Goal: Task Accomplishment & Management: Manage account settings

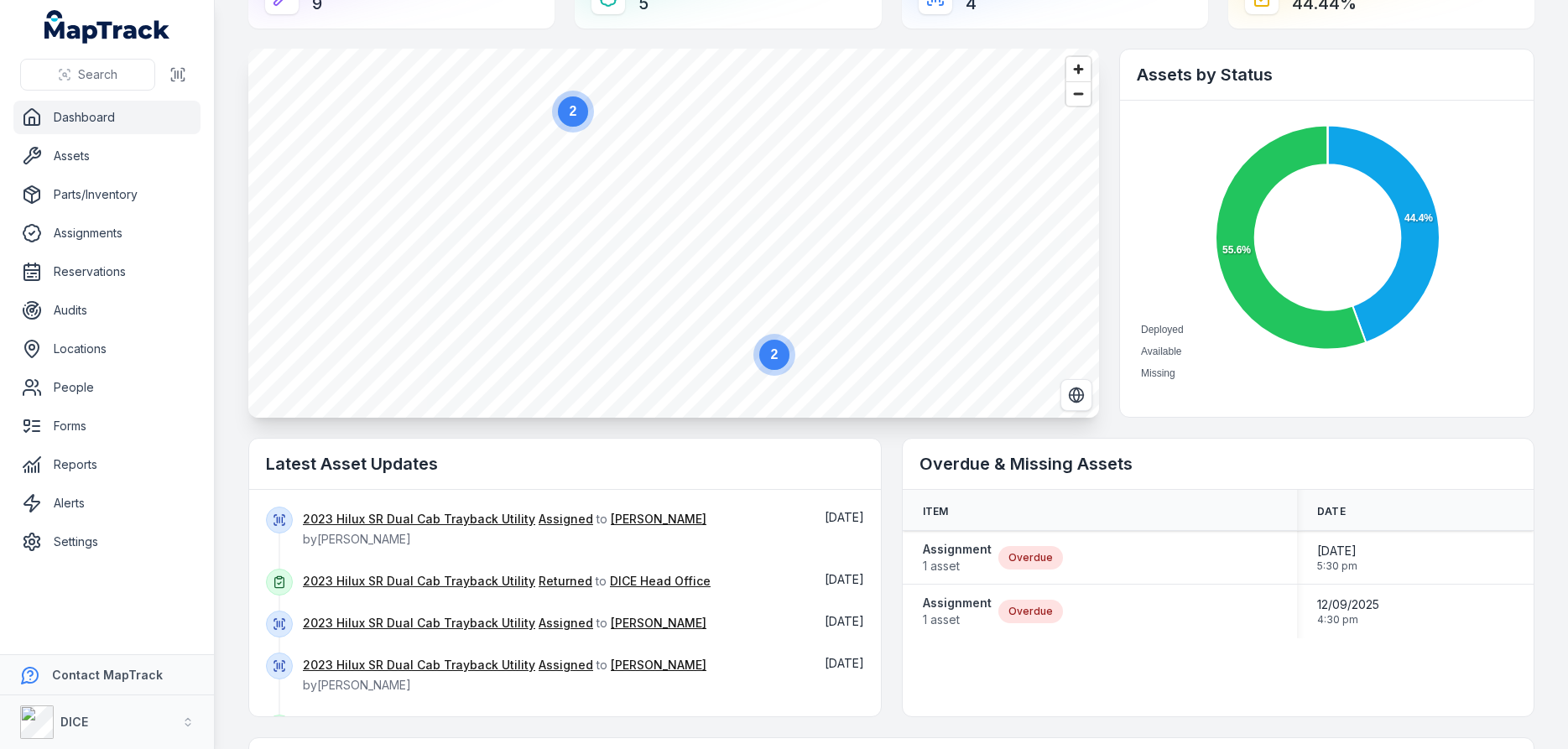
scroll to position [101, 0]
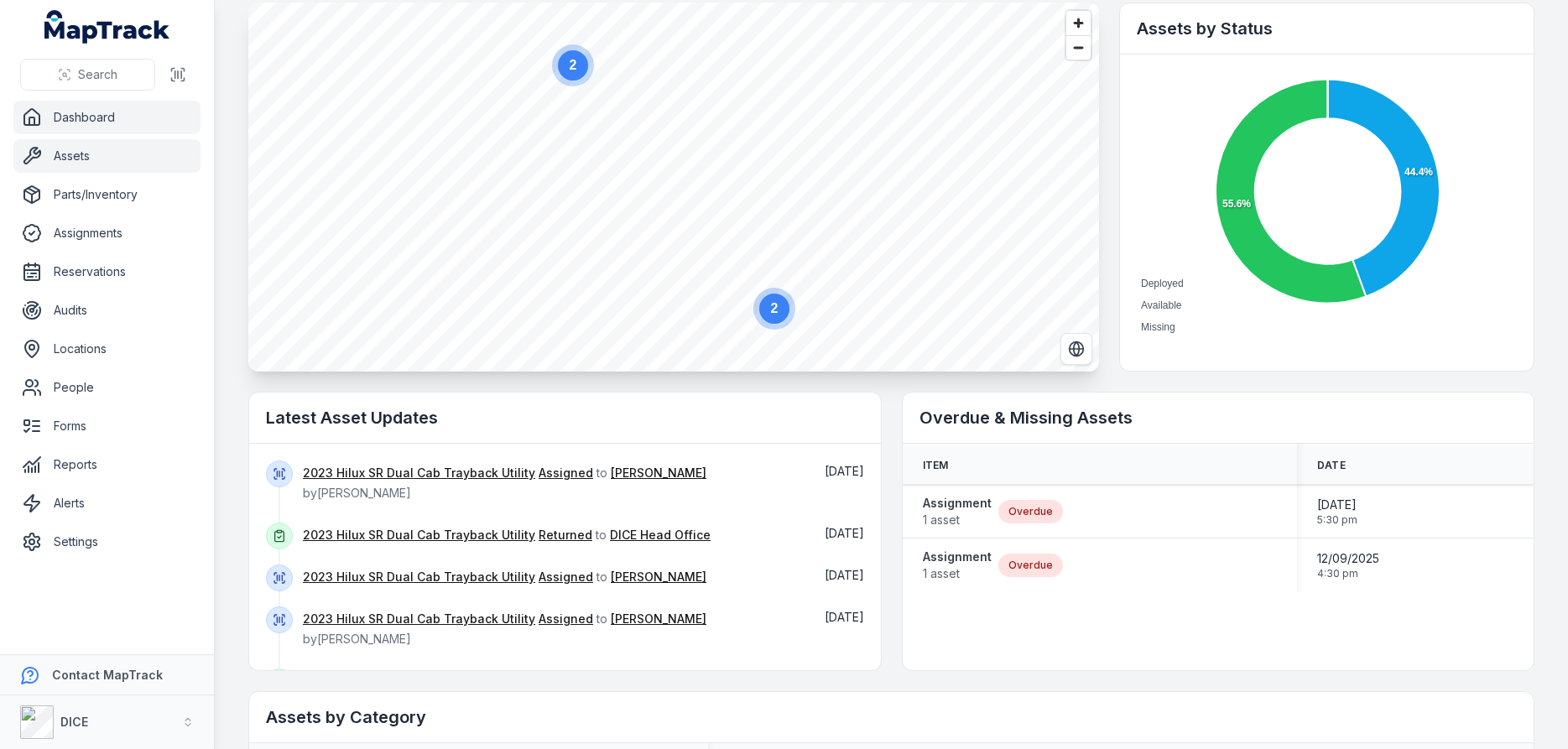
click at [68, 155] on link "Assets" at bounding box center [107, 155] width 187 height 34
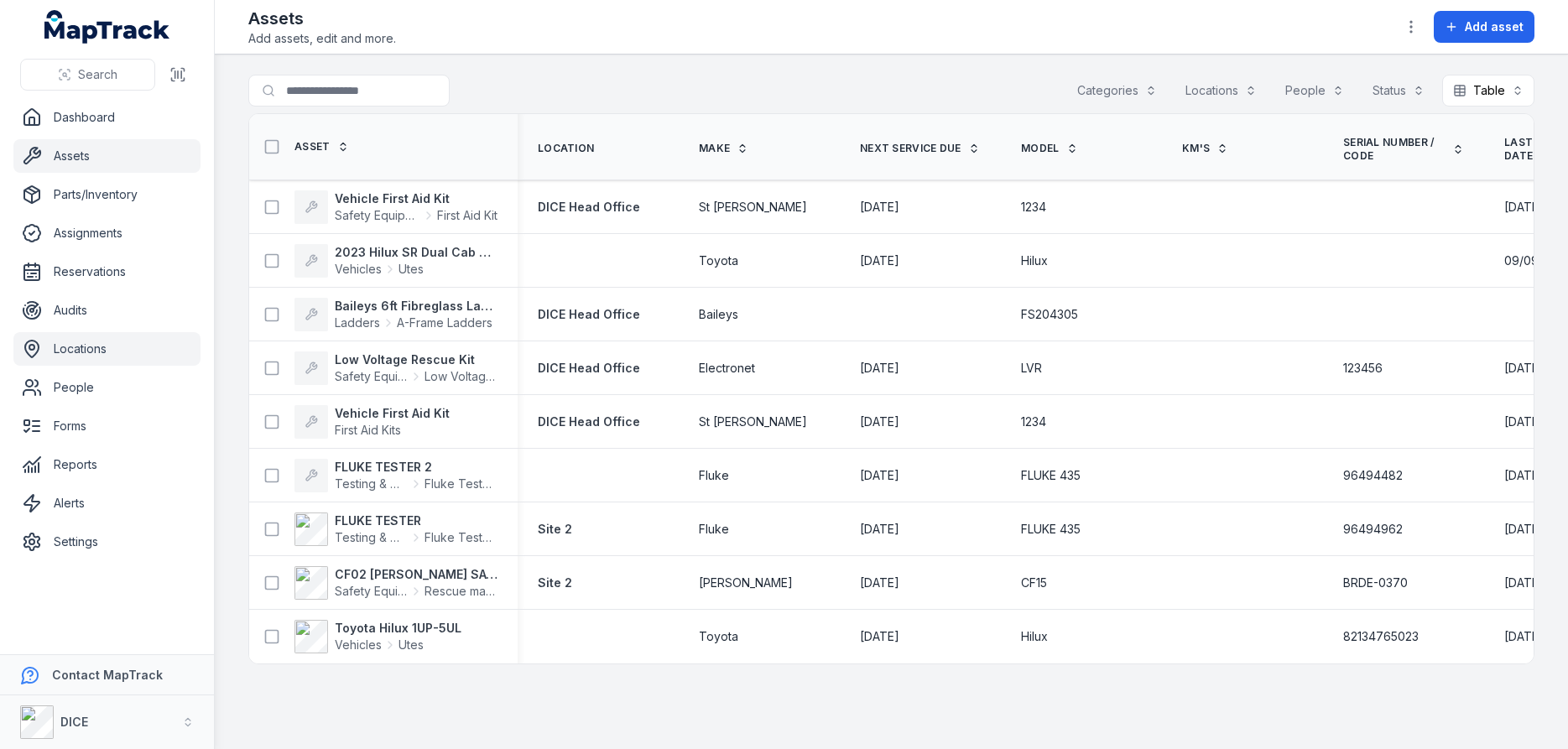
click at [74, 348] on link "Locations" at bounding box center [107, 348] width 187 height 34
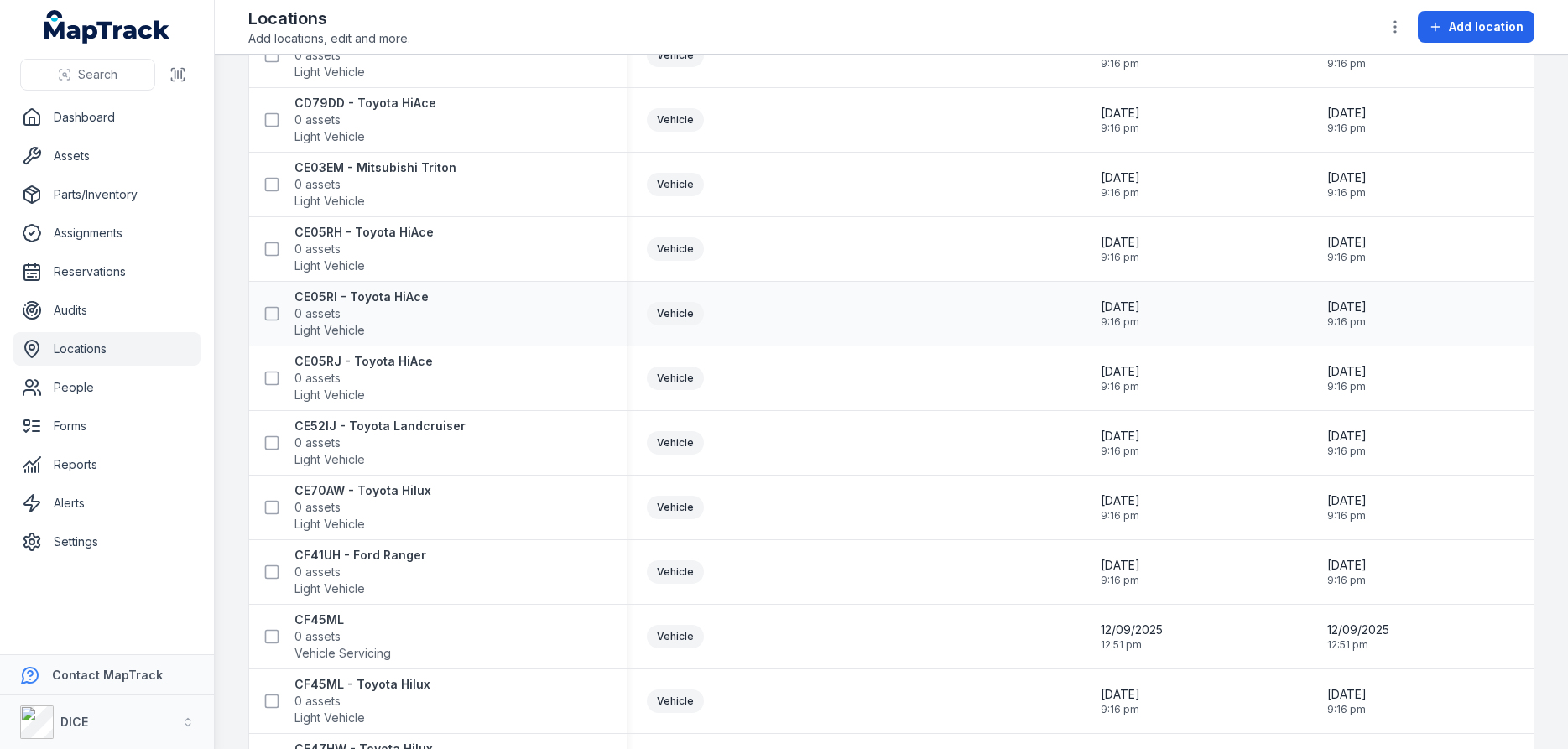
scroll to position [704, 0]
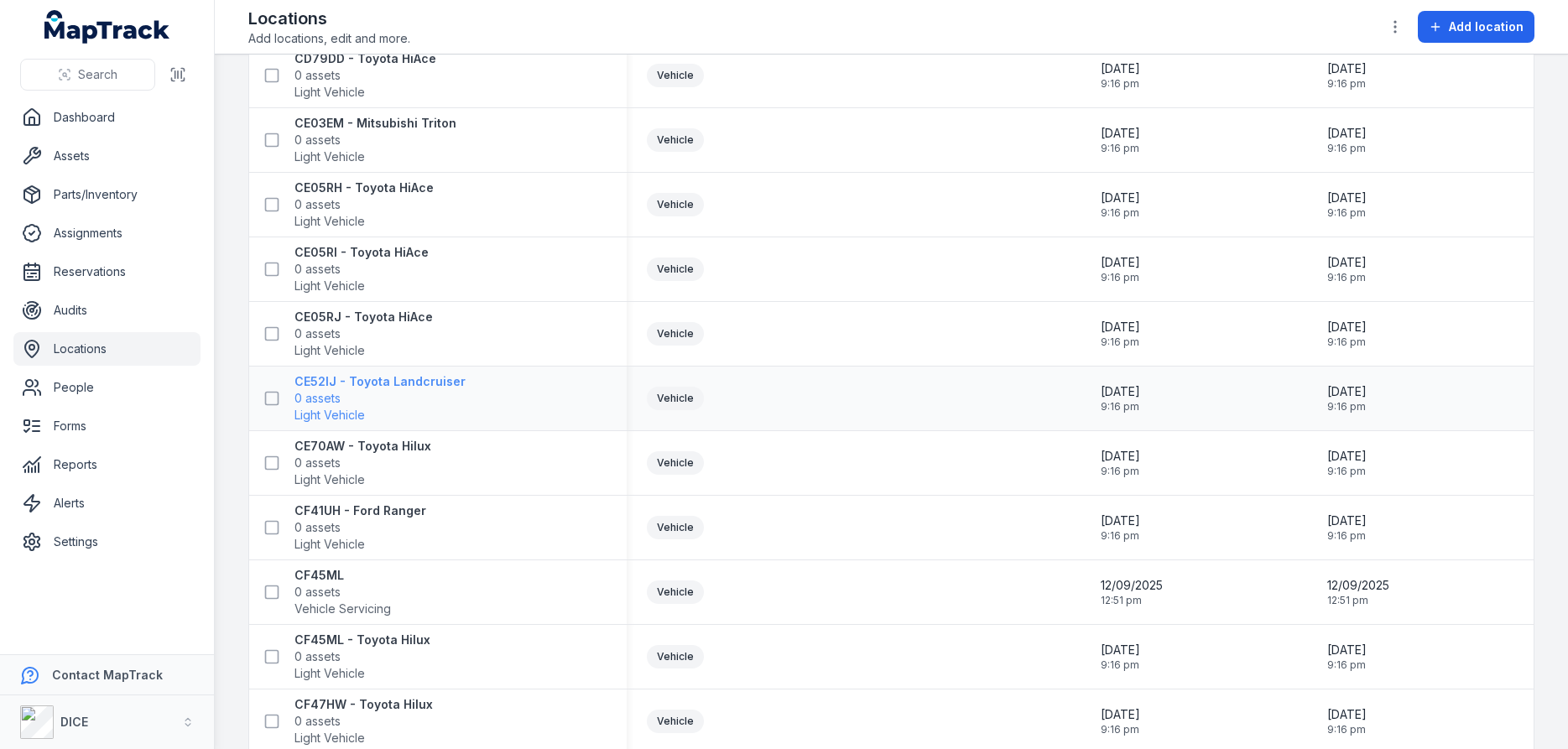
click at [398, 383] on strong "CE52IJ - Toyota Landcruiser" at bounding box center [380, 382] width 171 height 16
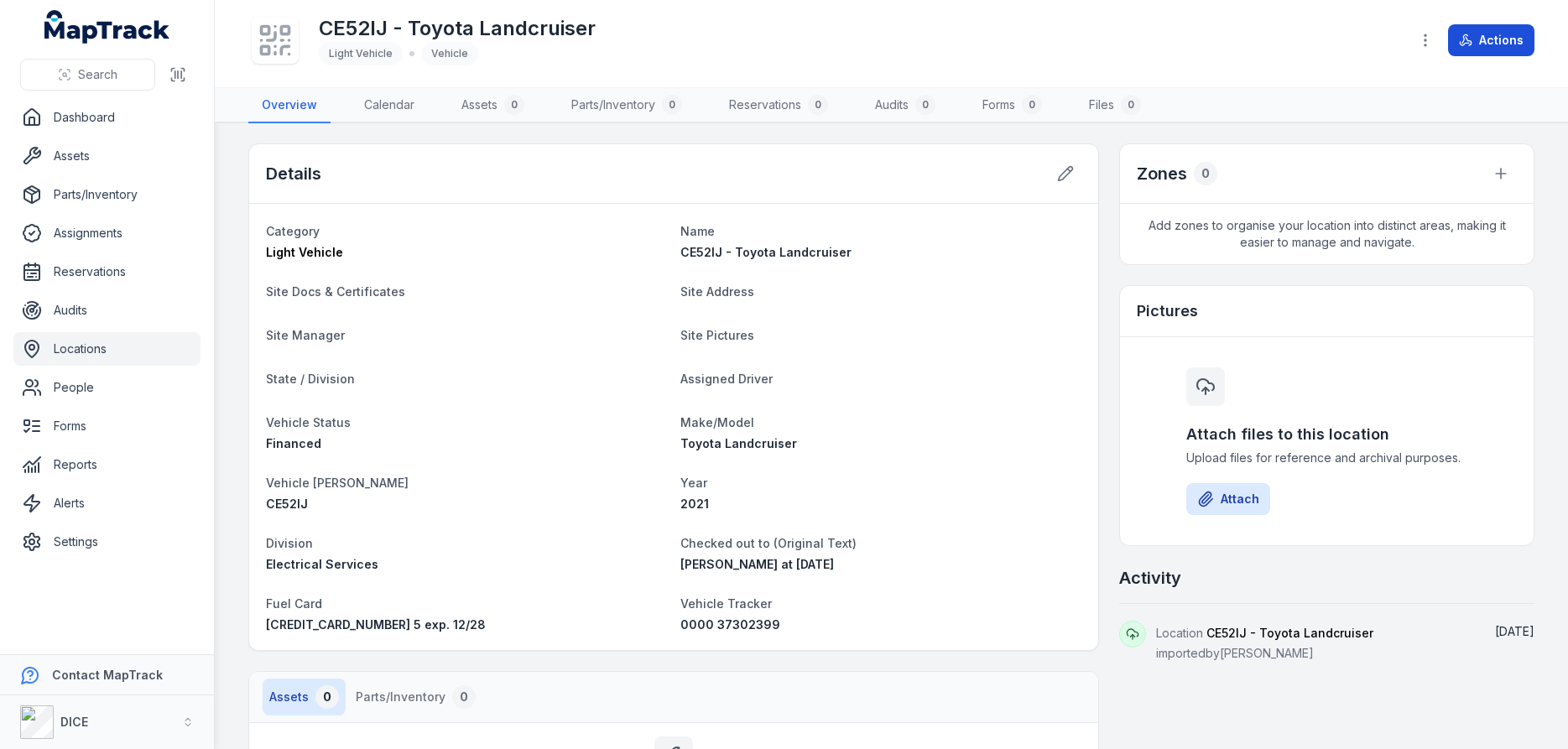
click at [1500, 42] on button "Actions" at bounding box center [1491, 40] width 86 height 32
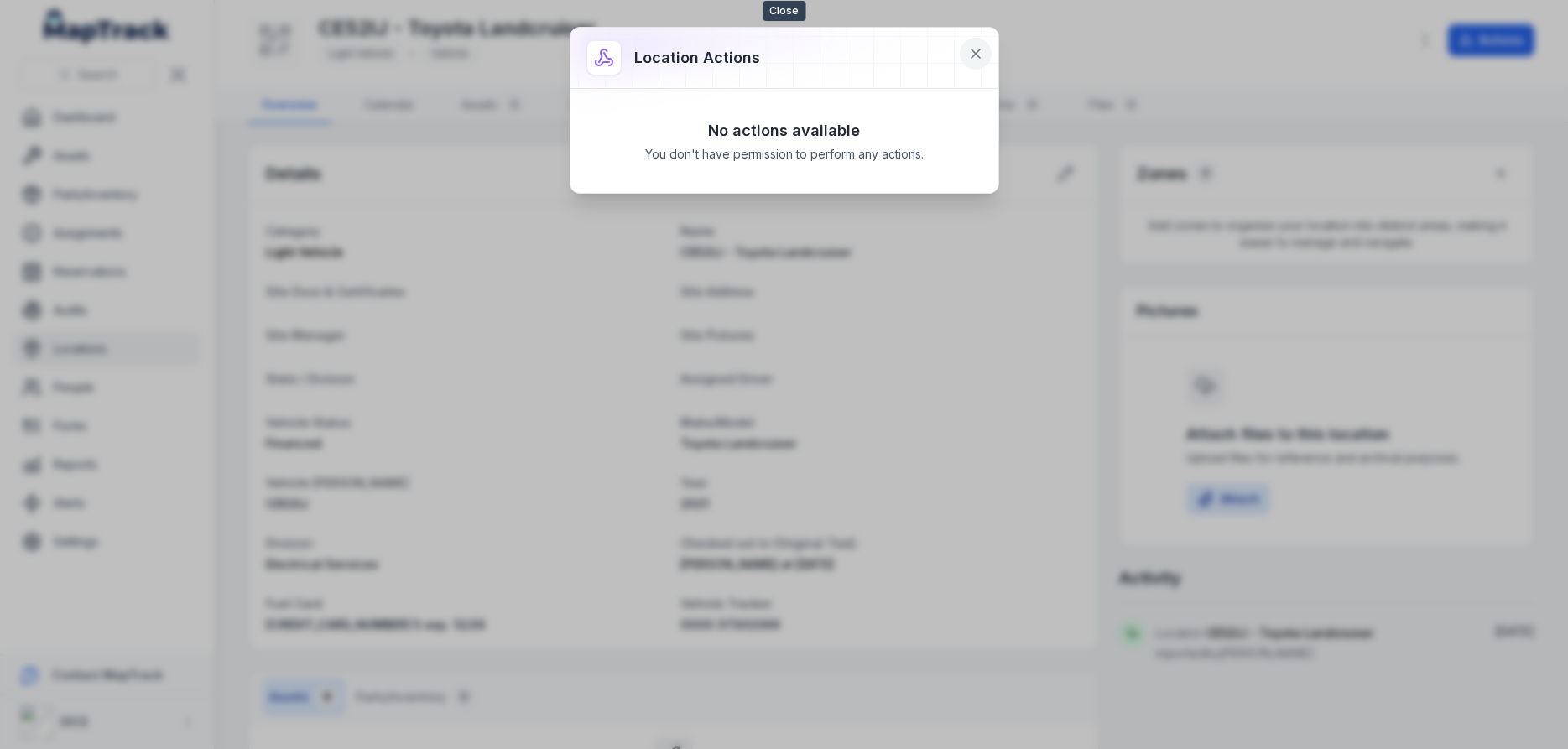
click at [975, 52] on icon at bounding box center [975, 53] width 8 height 8
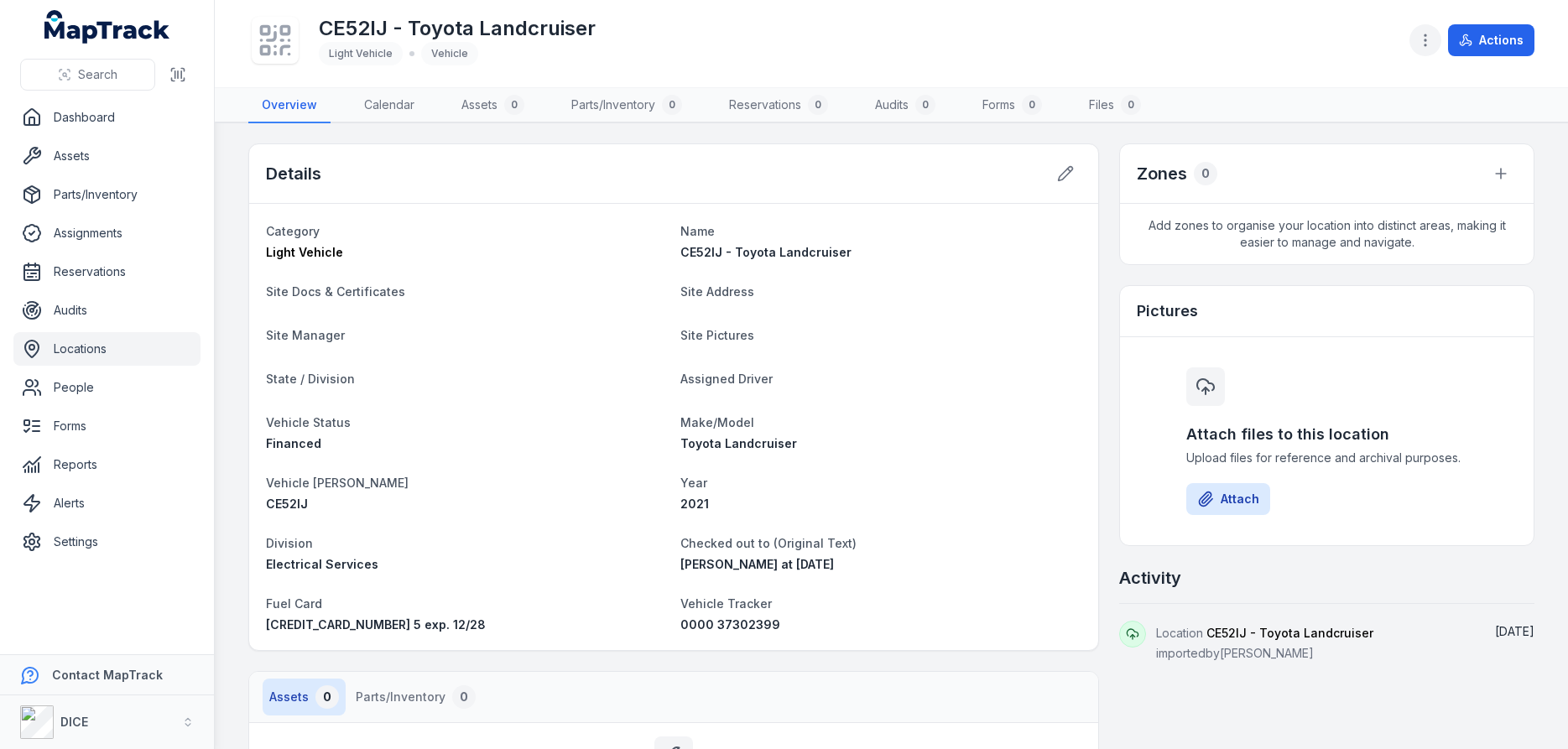
click at [1425, 38] on icon "button" at bounding box center [1425, 40] width 16 height 16
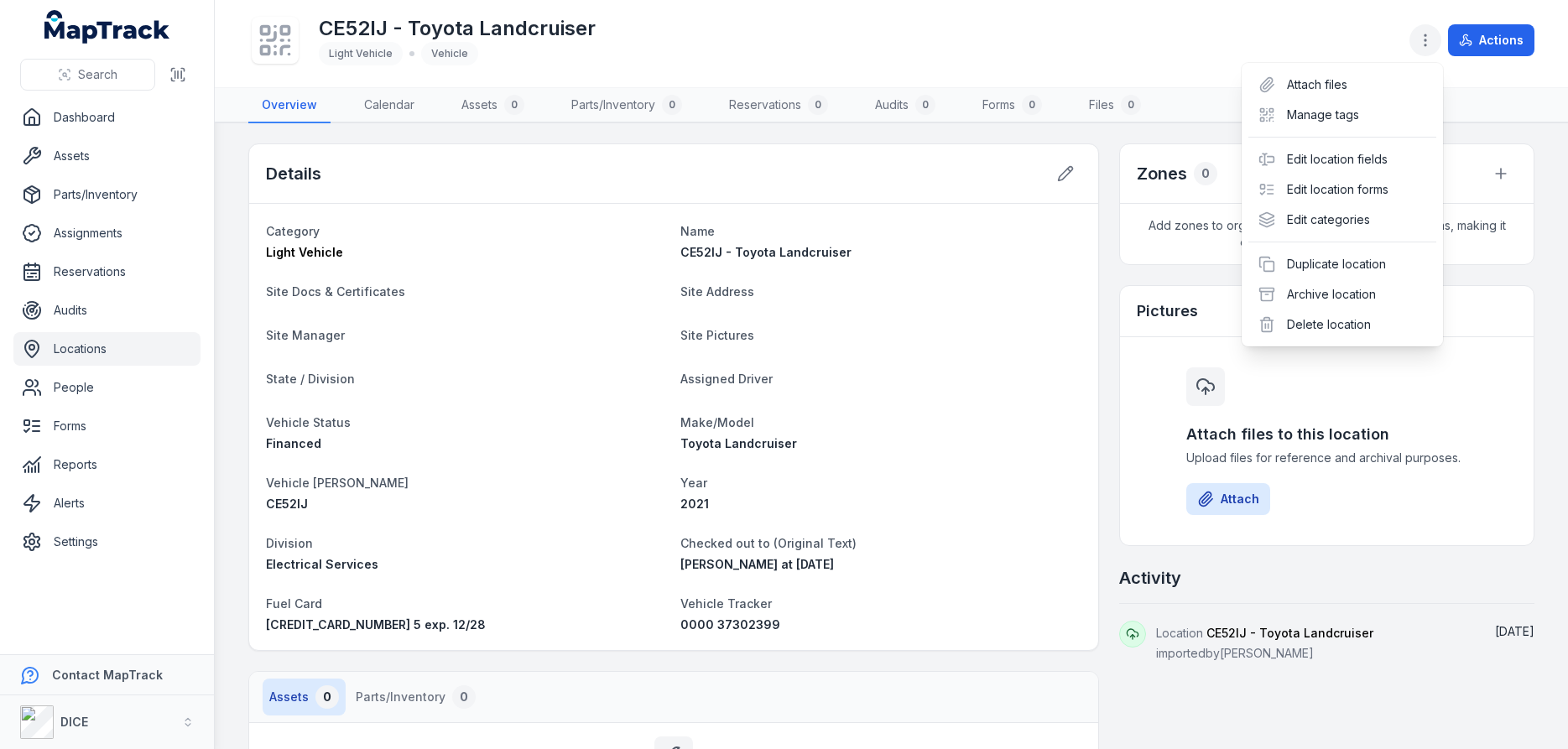
click at [1425, 38] on icon "button" at bounding box center [1425, 40] width 16 height 16
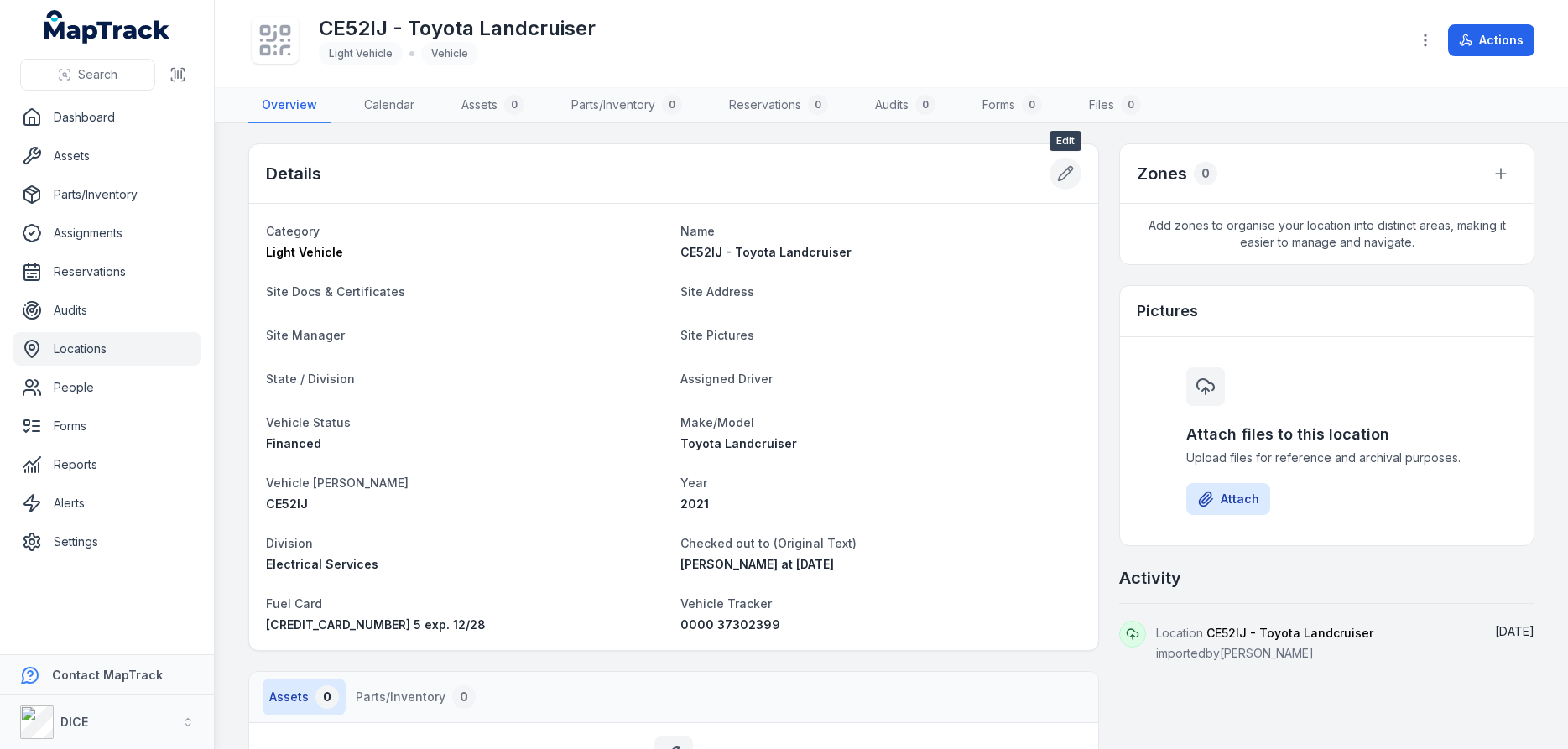
click at [1067, 169] on icon at bounding box center [1066, 175] width 15 height 15
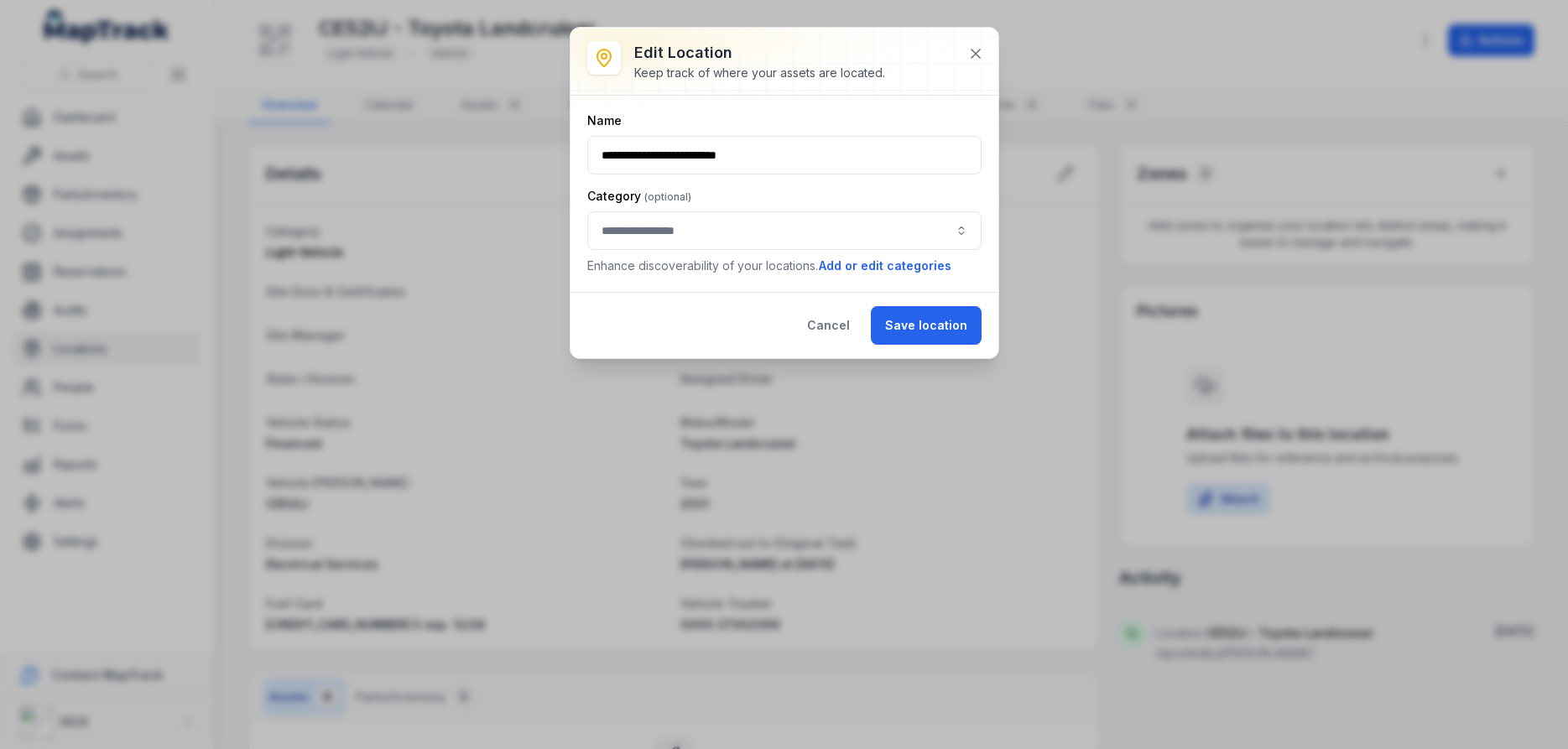
type input "**********"
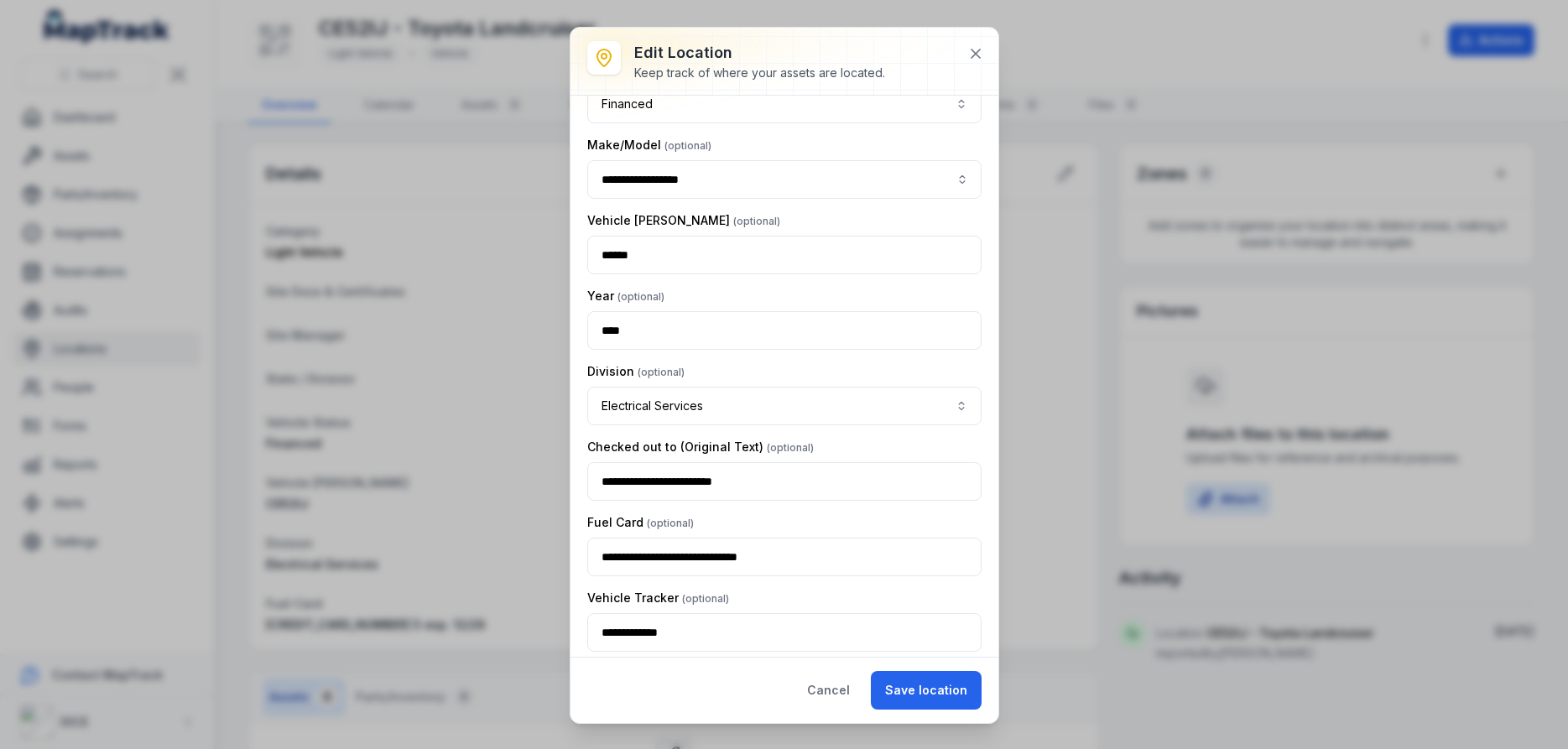
scroll to position [860, 0]
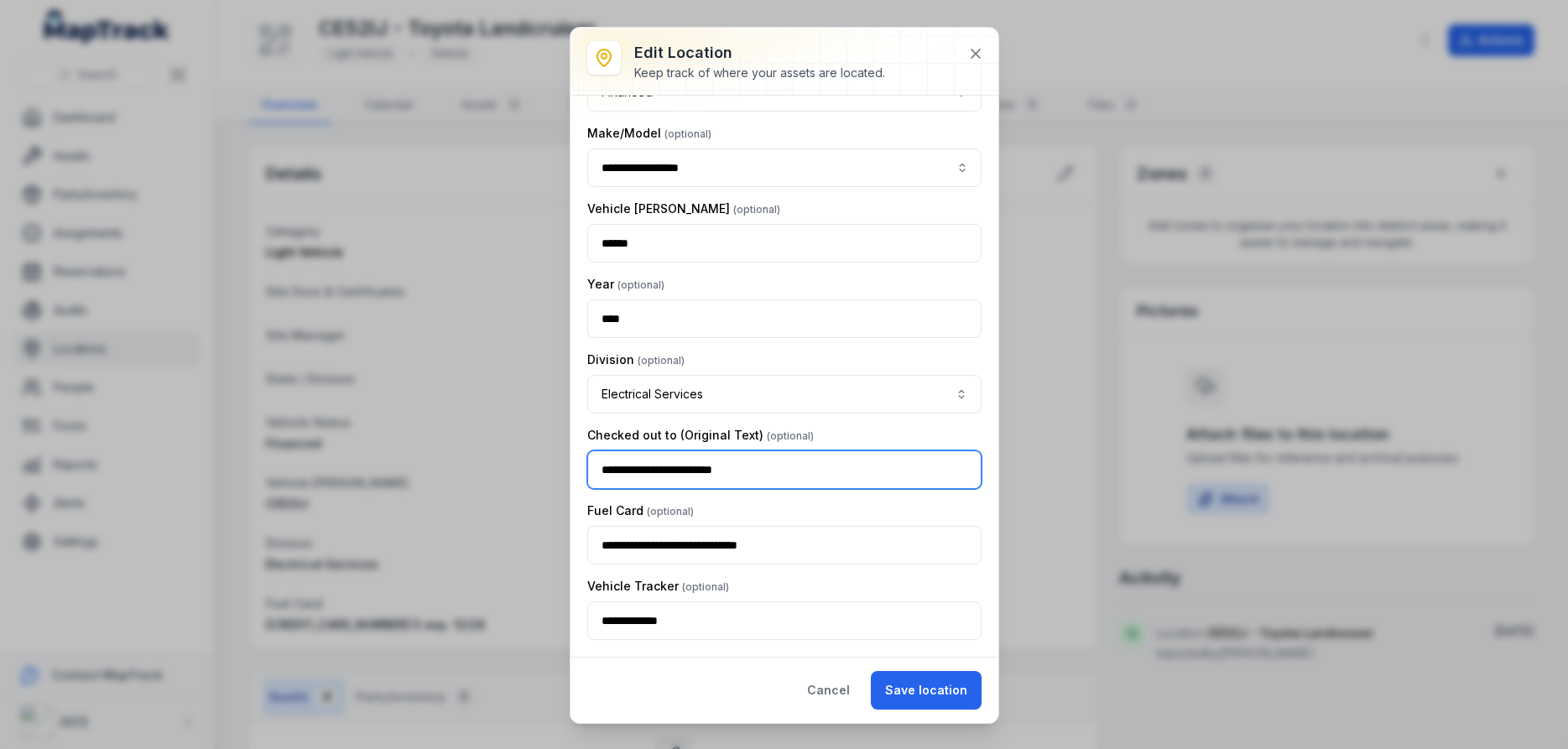
click at [844, 474] on input "**********" at bounding box center [785, 469] width 395 height 38
type input "*"
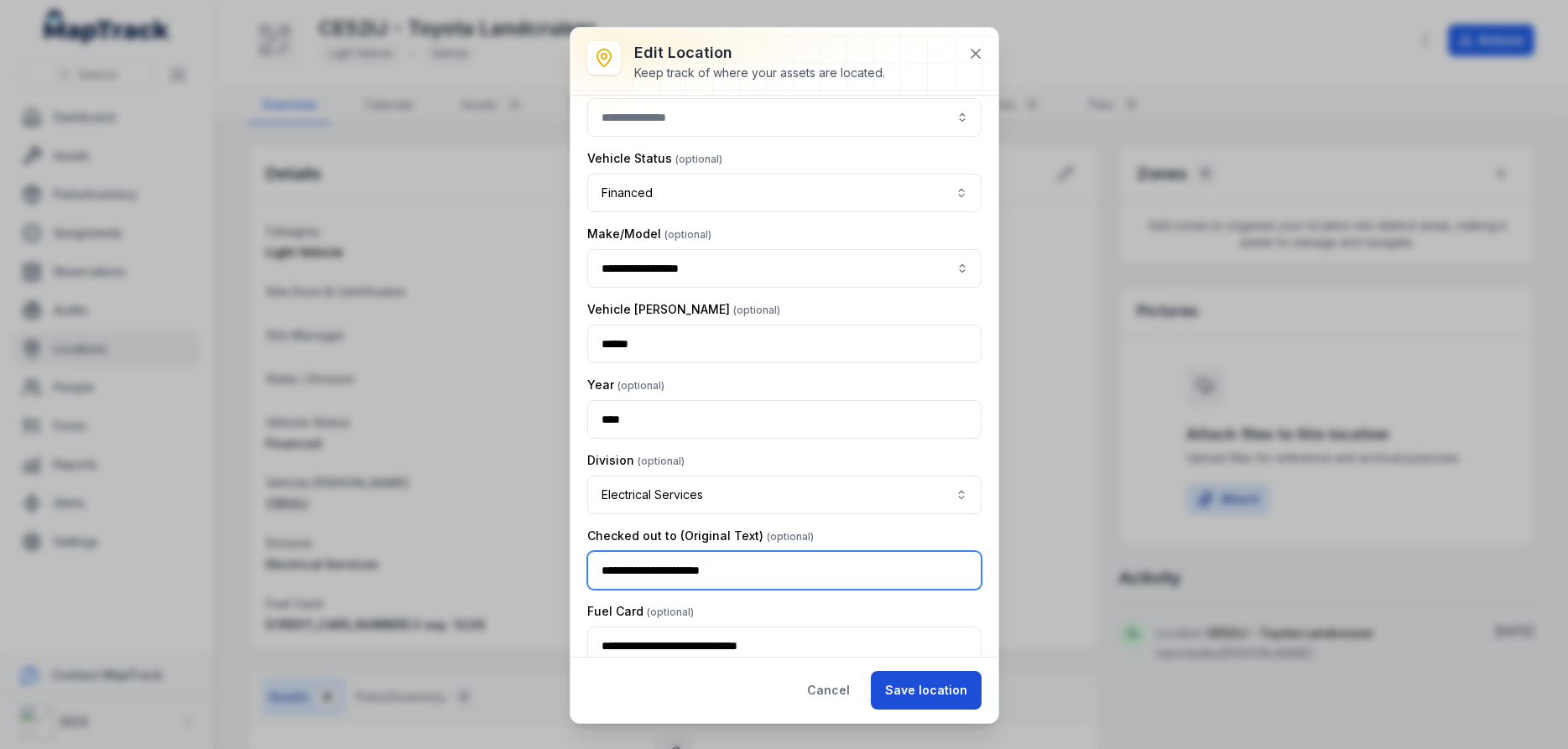
type input "**********"
click at [946, 692] on button "Save location" at bounding box center [927, 690] width 111 height 38
